Goal: Transaction & Acquisition: Purchase product/service

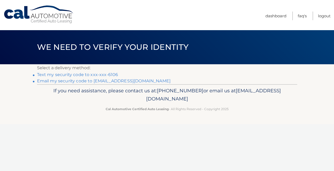
click at [111, 74] on link "Text my security code to xxx-xxx-6106" at bounding box center [77, 74] width 81 height 5
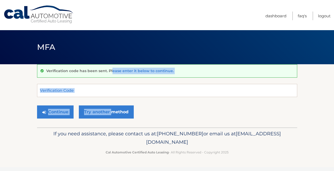
drag, startPoint x: 112, startPoint y: 74, endPoint x: 112, endPoint y: 105, distance: 31.6
click at [112, 105] on div "Verification code has been sent. Please enter it below to continue. Verificatio…" at bounding box center [167, 95] width 260 height 63
click at [80, 96] on input "Verification Code" at bounding box center [167, 90] width 260 height 13
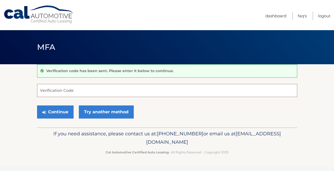
click at [77, 90] on input "Verification Code" at bounding box center [167, 90] width 260 height 13
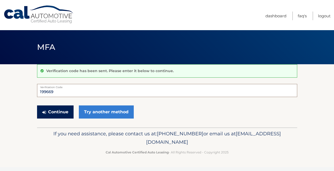
type input "199669"
click at [55, 109] on button "Continue" at bounding box center [55, 112] width 37 height 13
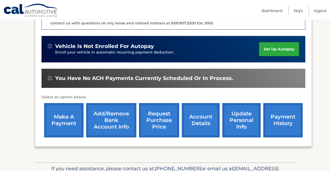
scroll to position [158, 0]
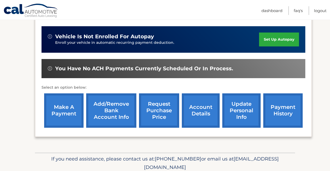
click at [68, 110] on link "make a payment" at bounding box center [63, 111] width 39 height 34
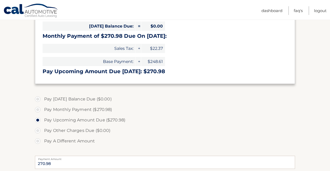
scroll to position [89, 0]
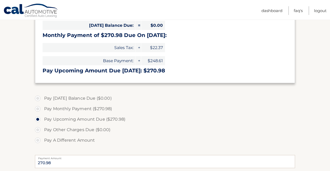
click at [39, 139] on label "Pay A Different Amount" at bounding box center [165, 140] width 260 height 11
click at [39, 139] on input "Pay A Different Amount" at bounding box center [39, 139] width 5 height 8
radio input "true"
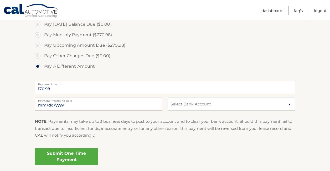
scroll to position [164, 0]
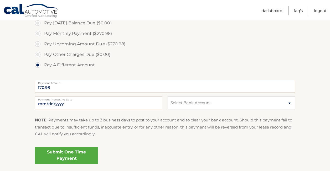
type input "170.98"
click at [289, 103] on select "Select Bank Account Checking CITADEL FED C U *****3867 Checking FRANKLIN MINT F…" at bounding box center [232, 102] width 128 height 13
select select "ZGJkMDJjOTEtNjMwOC00OGZhLTgxNWYtZWZmNWVmMGM2YmRm"
click at [168, 96] on select "Select Bank Account Checking CITADEL FED C U *****3867 Checking FRANKLIN MINT F…" at bounding box center [232, 102] width 128 height 13
click at [69, 155] on link "Submit One Time Payment" at bounding box center [66, 155] width 63 height 17
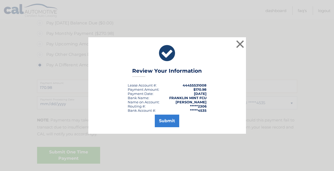
click at [179, 23] on div "× Review Your Information Lease Account #: 44455531008 Payment Amount: $170.98 …" at bounding box center [167, 85] width 334 height 171
click at [200, 30] on ul "Pay Today's Balance Due ($0.00) Pay Monthly Payment ($270.98) Pay Upcoming Amou…" at bounding box center [167, 44] width 260 height 53
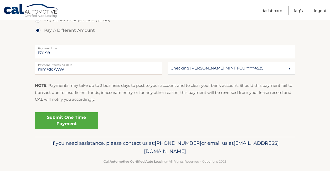
scroll to position [204, 0]
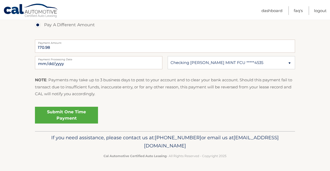
click at [69, 111] on link "Submit One Time Payment" at bounding box center [66, 115] width 63 height 17
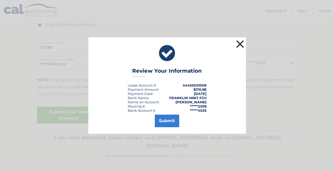
click at [240, 43] on button "×" at bounding box center [240, 44] width 11 height 11
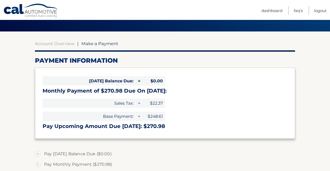
scroll to position [30, 0]
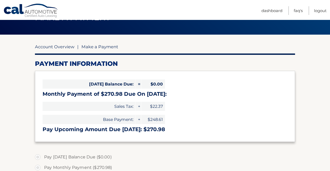
click at [64, 46] on link "Account Overview" at bounding box center [54, 46] width 39 height 5
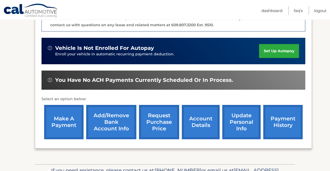
scroll to position [148, 0]
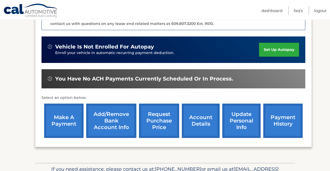
click at [65, 116] on link "make a payment" at bounding box center [63, 121] width 39 height 34
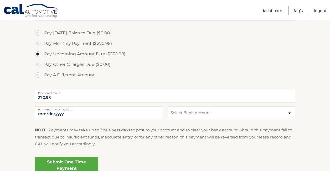
scroll to position [129, 0]
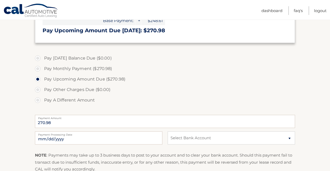
click at [37, 100] on label "Pay A Different Amount" at bounding box center [165, 100] width 260 height 11
click at [37, 100] on input "Pay A Different Amount" at bounding box center [39, 99] width 5 height 8
radio input "true"
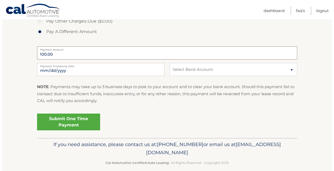
scroll to position [204, 0]
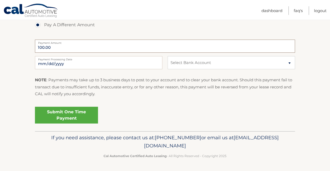
type input "100.00"
click at [290, 62] on select "Select Bank Account Checking CITADEL FED C U *****3867 Checking FRANKLIN MINT F…" at bounding box center [232, 62] width 128 height 13
select select "OWZlNjA1ZDgtYTRhOC00OWZmLWE1NzItYWMxYWNmOTg0MjUy"
click at [168, 56] on select "Select Bank Account Checking CITADEL FED C U *****3867 Checking FRANKLIN MINT F…" at bounding box center [232, 62] width 128 height 13
click at [239, 81] on p "NOTE : Payments may take up to 3 business days to post to your account and to c…" at bounding box center [165, 87] width 260 height 21
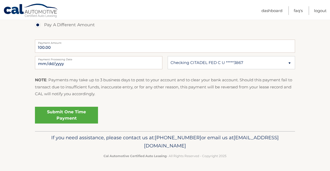
click at [69, 114] on link "Submit One Time Payment" at bounding box center [66, 115] width 63 height 17
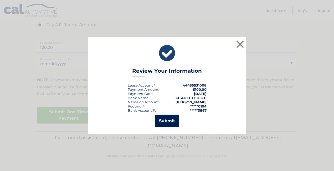
click at [172, 120] on button "Submit" at bounding box center [167, 121] width 24 height 13
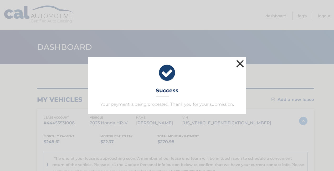
click at [240, 63] on button "×" at bounding box center [240, 64] width 11 height 11
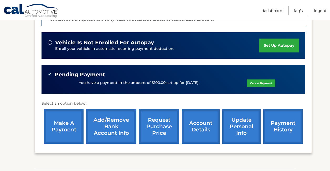
scroll to position [168, 0]
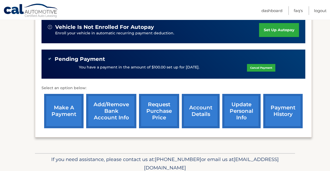
click at [68, 111] on link "make a payment" at bounding box center [63, 111] width 39 height 34
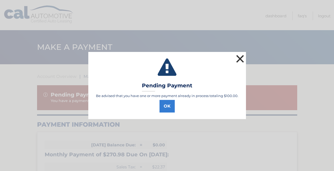
click at [240, 58] on button "×" at bounding box center [240, 59] width 11 height 11
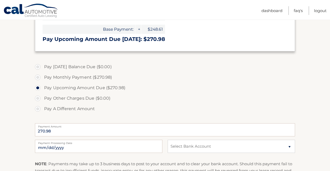
scroll to position [152, 0]
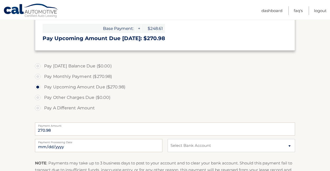
click at [38, 107] on label "Pay A Different Amount" at bounding box center [165, 108] width 260 height 11
click at [38, 107] on input "Pay A Different Amount" at bounding box center [39, 107] width 5 height 8
radio input "true"
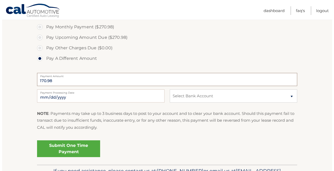
scroll to position [229, 0]
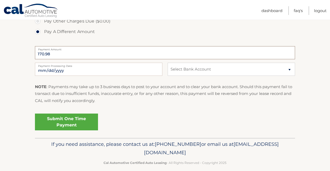
type input "170.98"
click at [289, 69] on select "Select Bank Account Checking CITADEL FED C U *****3867 Checking FRANKLIN MINT F…" at bounding box center [232, 69] width 128 height 13
select select "ZGJkMDJjOTEtNjMwOC00OGZhLTgxNWYtZWZmNWVmMGM2YmRm"
click at [168, 63] on select "Select Bank Account Checking CITADEL FED C U *****3867 Checking FRANKLIN MINT F…" at bounding box center [232, 69] width 128 height 13
click at [73, 119] on link "Submit One Time Payment" at bounding box center [66, 122] width 63 height 17
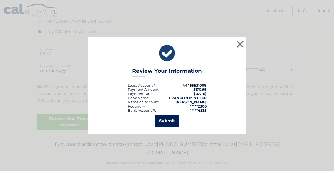
click at [170, 120] on button "Submit" at bounding box center [167, 121] width 24 height 13
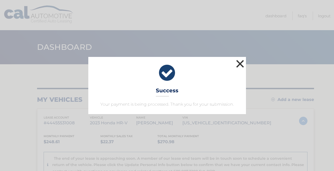
click at [240, 62] on button "×" at bounding box center [240, 64] width 11 height 11
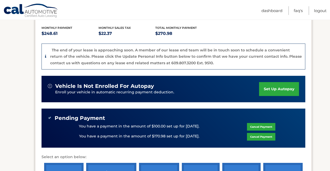
scroll to position [115, 0]
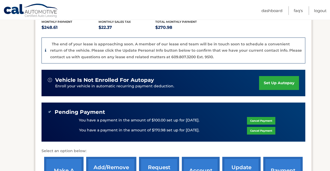
click at [329, 98] on section "my vehicles Add a new lease lease account #44455531008 vehicle 2023 Honda HR-V …" at bounding box center [165, 83] width 330 height 267
